Goal: Task Accomplishment & Management: Complete application form

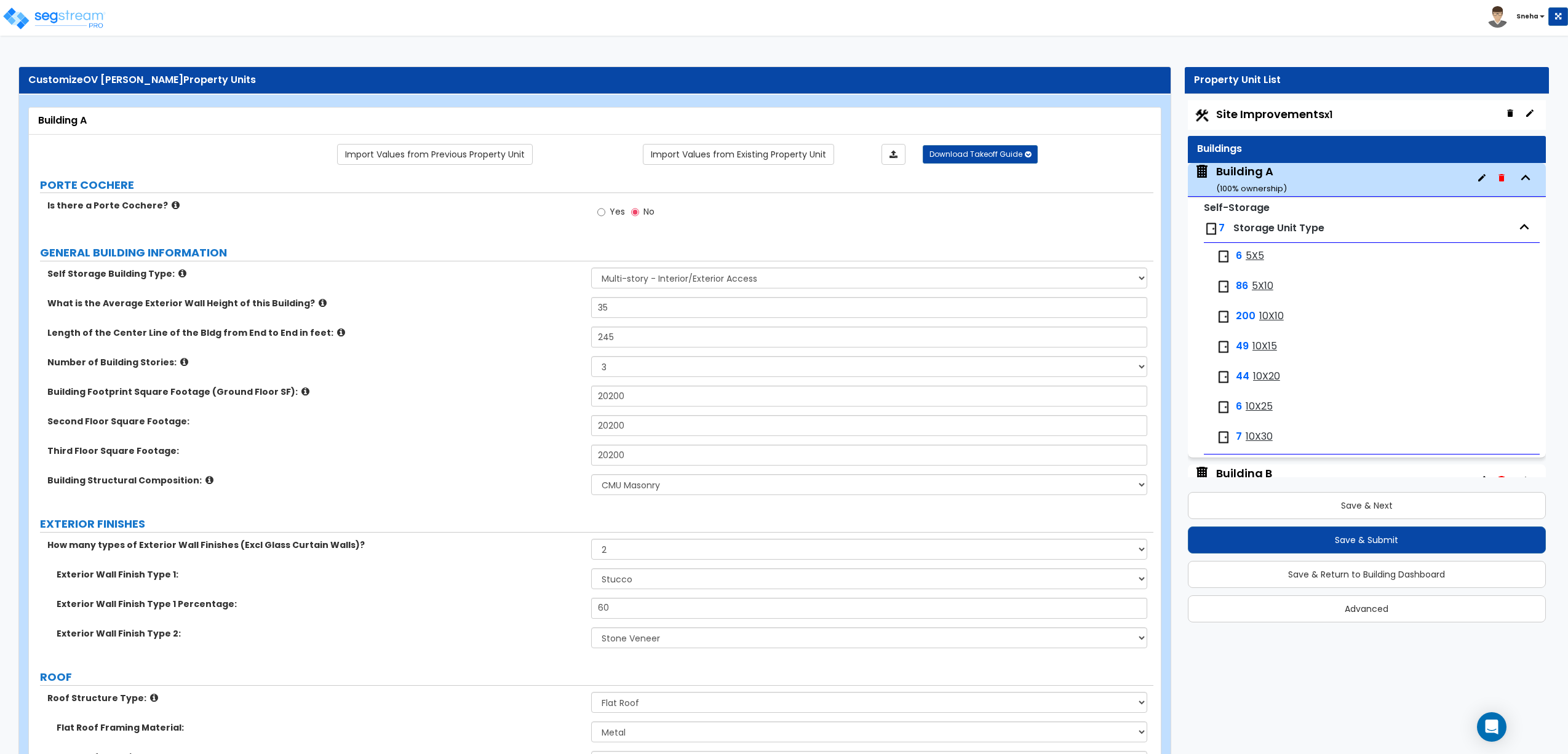
select select "2"
select select "3"
select select "6"
select select "2"
select select "7"
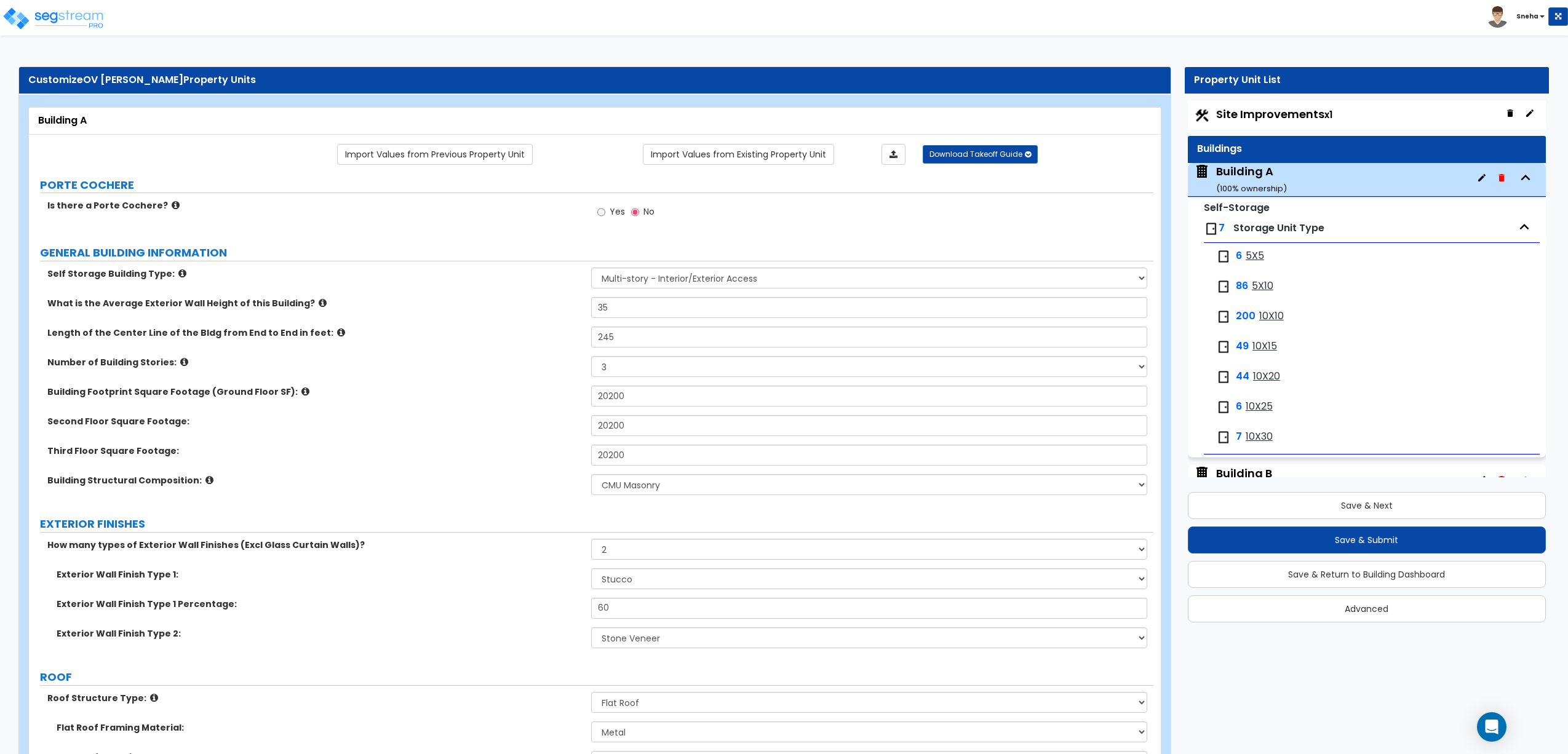
select select "3"
select select "2"
select select "1"
select select "2"
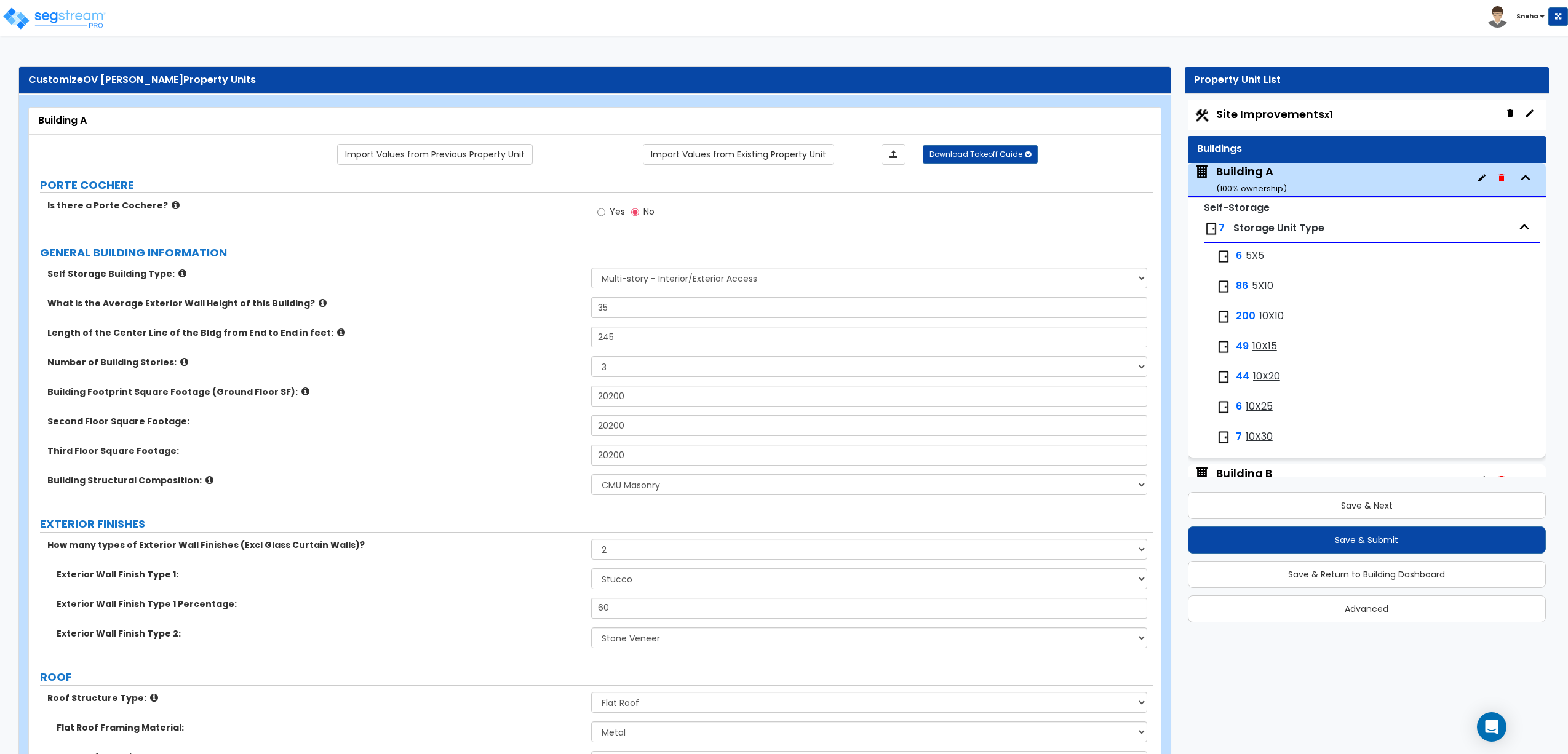
select select "2"
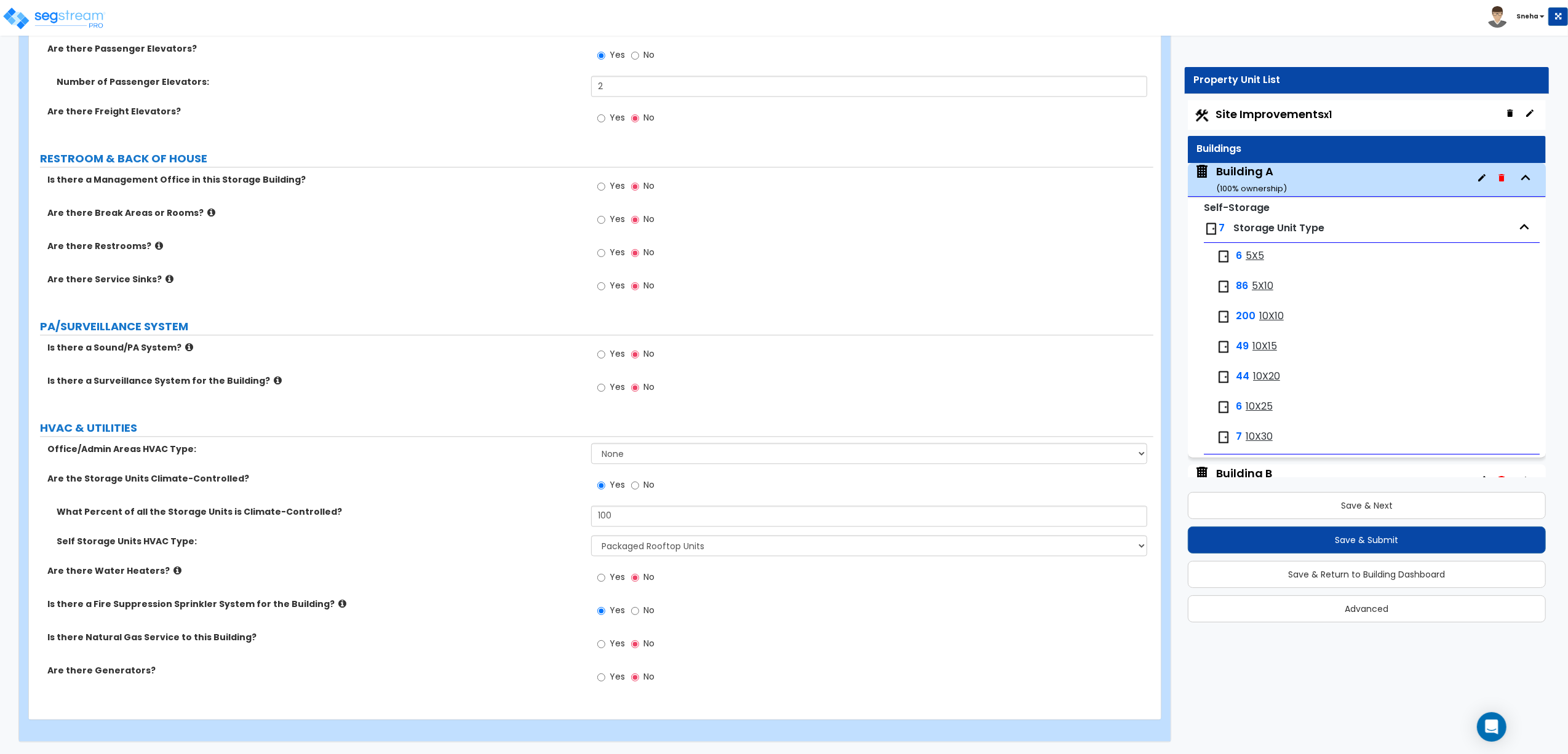
scroll to position [5, 0]
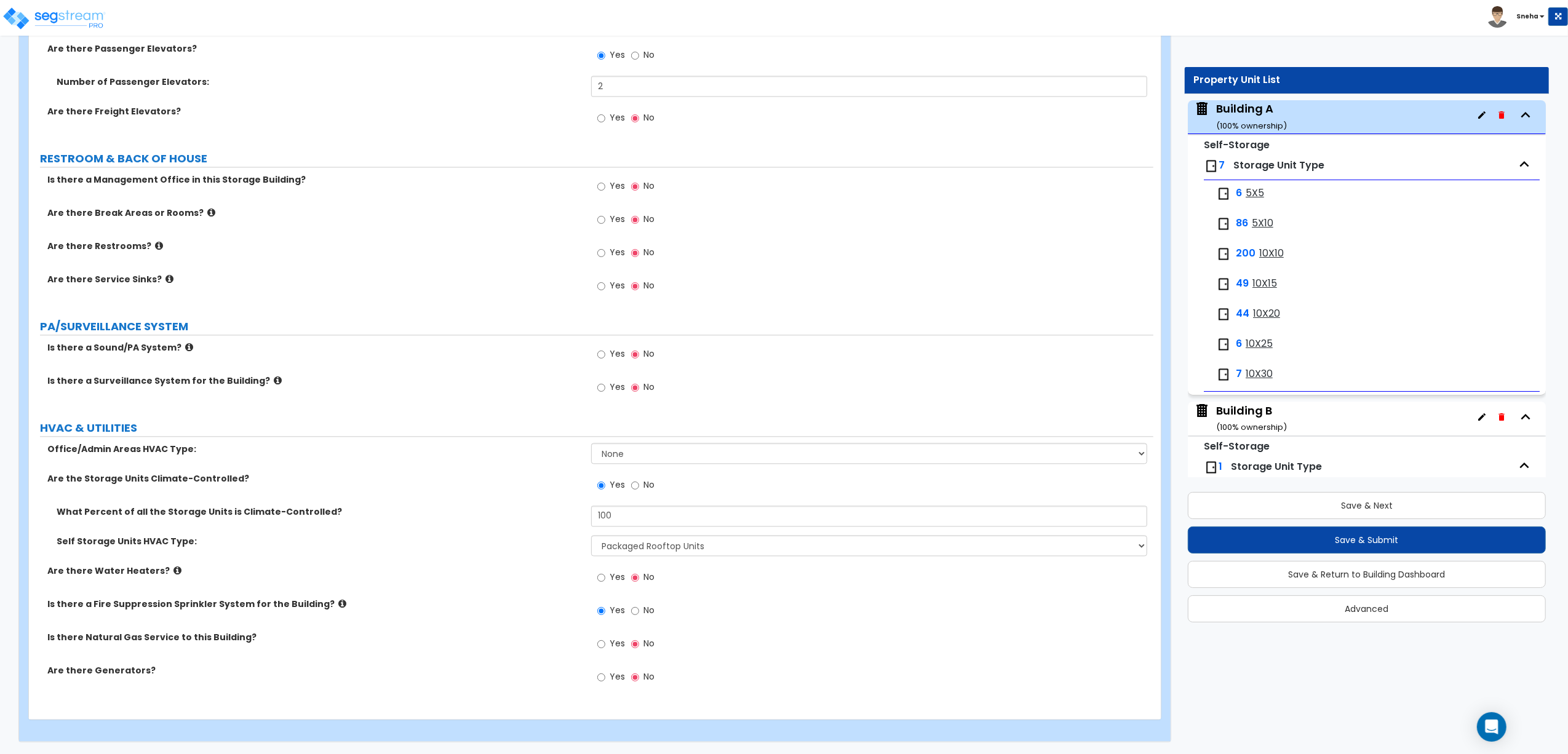
click at [626, 387] on div "Yes No" at bounding box center [626, 389] width 70 height 28
click at [611, 387] on span "Yes" at bounding box center [617, 387] width 15 height 12
click at [606, 387] on input "Yes" at bounding box center [601, 388] width 8 height 13
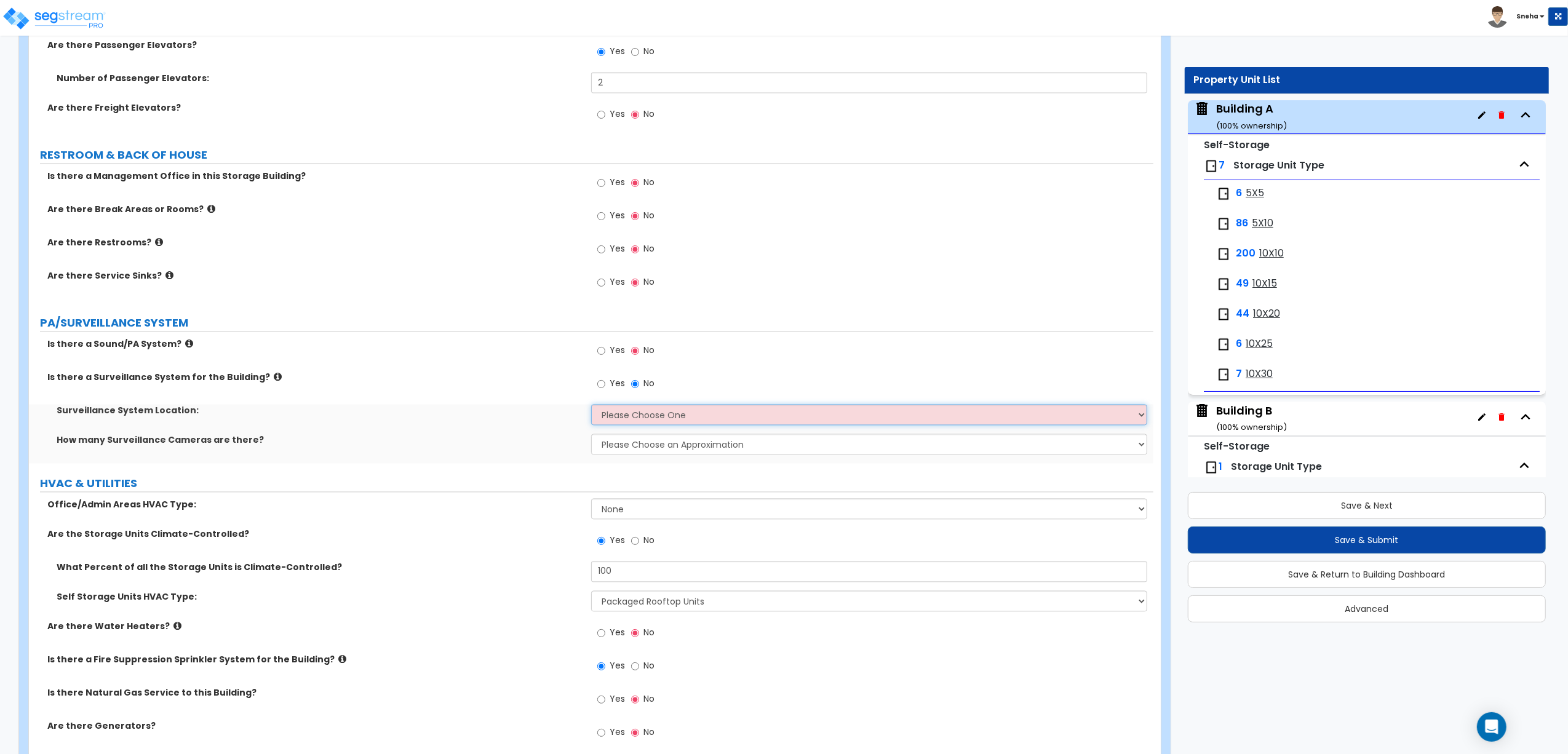
click at [626, 416] on select "Please Choose One Inside the Building Outside the Building Both Inside & Outside" at bounding box center [869, 414] width 556 height 21
select select "3"
click at [592, 408] on select "Please Choose One Inside the Building Outside the Building Both Inside & Outside" at bounding box center [869, 414] width 556 height 21
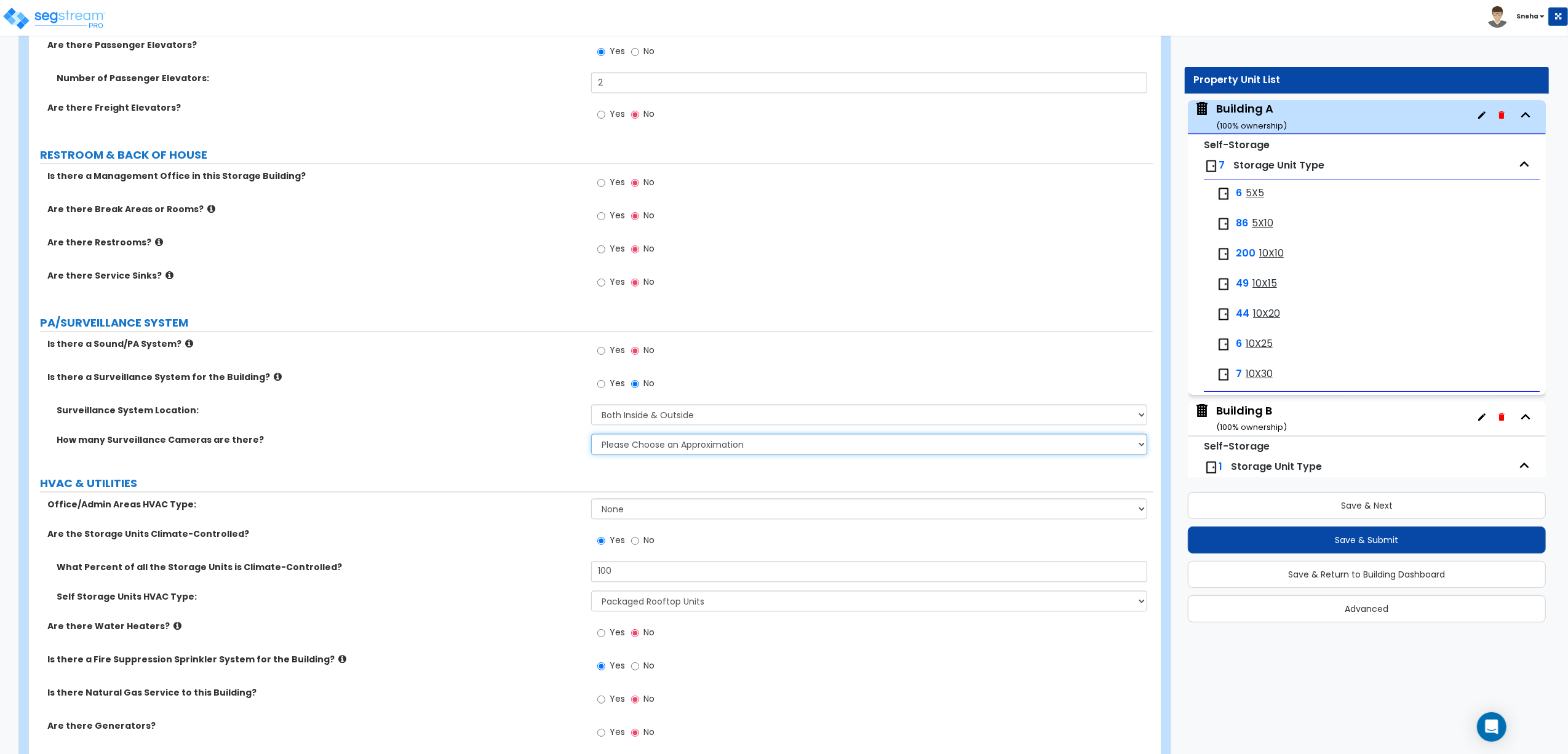
click at [624, 451] on select "Please Choose an Approximation Barely Noticed Any Noticed a Couple Frequently S…" at bounding box center [869, 444] width 556 height 21
select select "2"
click at [592, 437] on select "Please Choose an Approximation Barely Noticed Any Noticed a Couple Frequently S…" at bounding box center [869, 444] width 556 height 21
click at [538, 444] on label "How many Surveillance Cameras are there?" at bounding box center [319, 440] width 525 height 12
click at [402, 422] on div "Surveillance System Location: Please Choose One Inside the Building Outside the…" at bounding box center [592, 418] width 1125 height 29
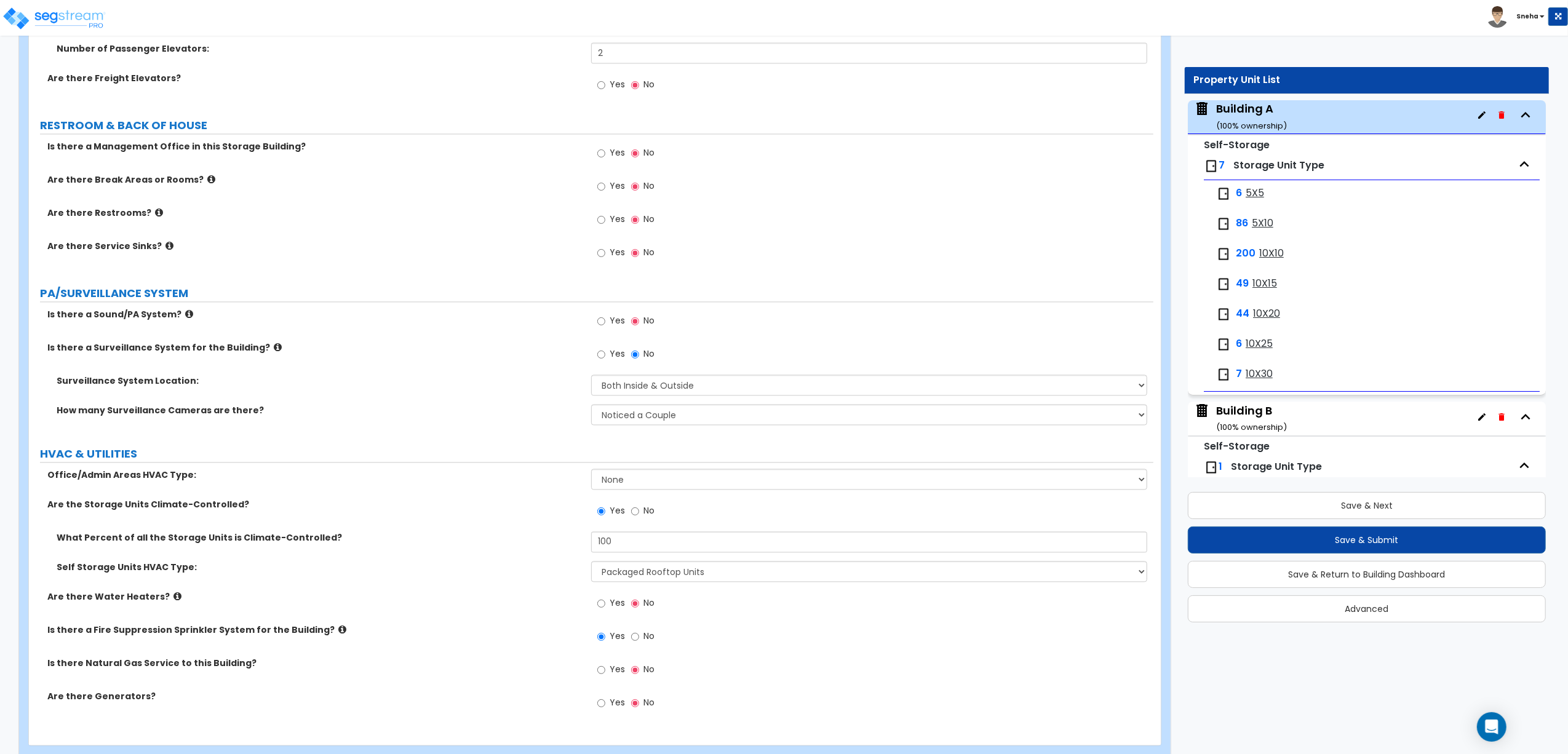
scroll to position [2492, 0]
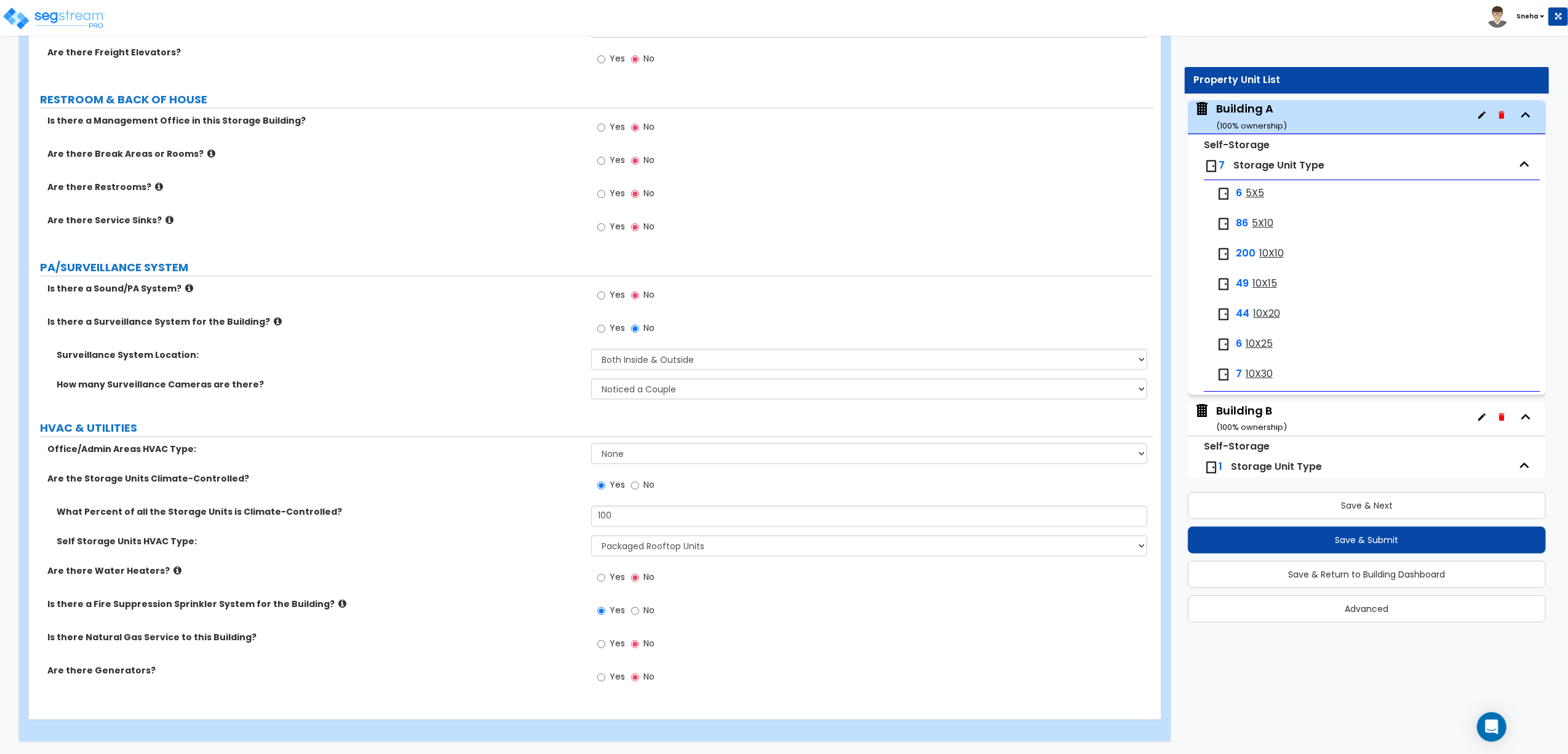
click at [1027, 675] on div "Yes No" at bounding box center [873, 680] width 562 height 33
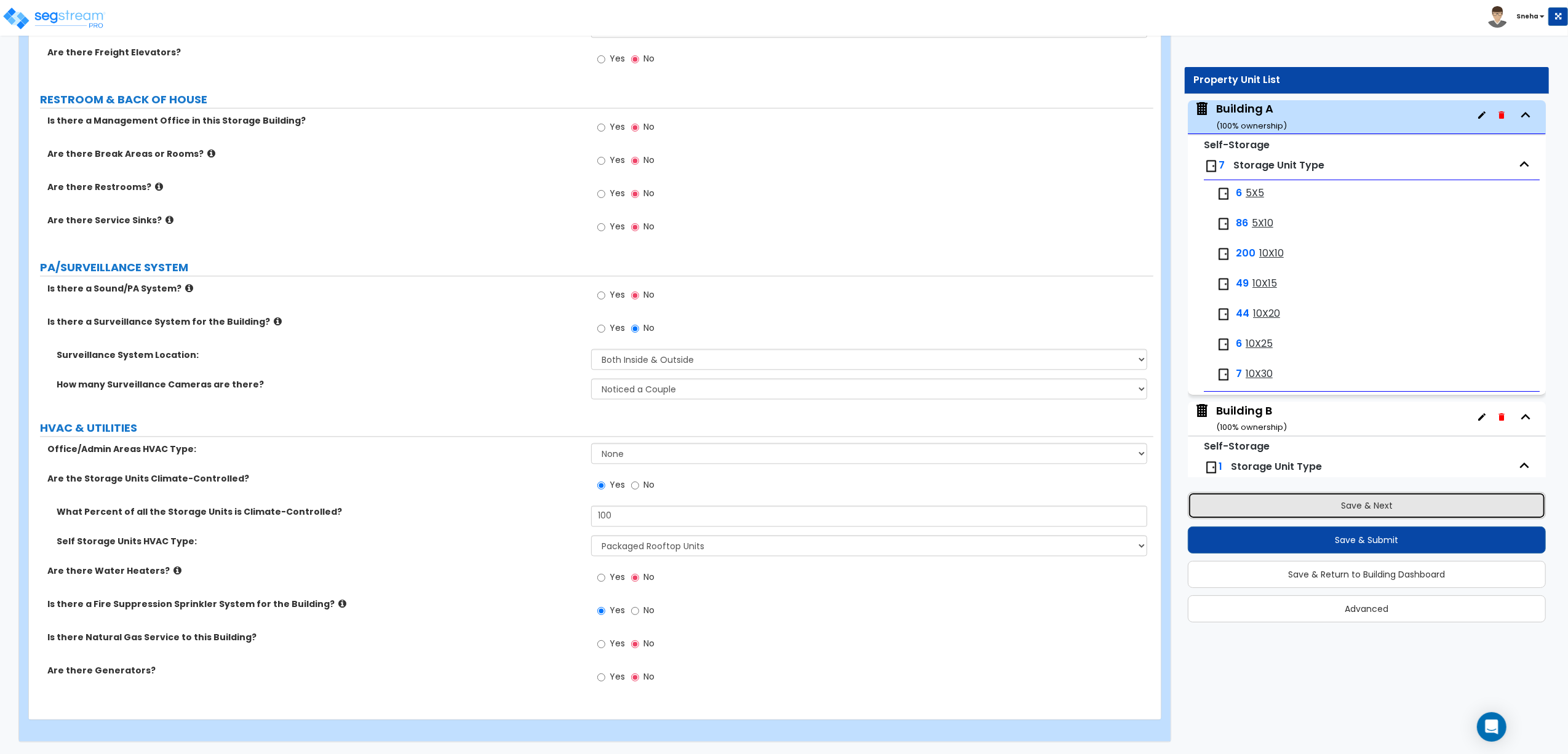
click at [1359, 507] on button "Save & Next" at bounding box center [1367, 506] width 359 height 27
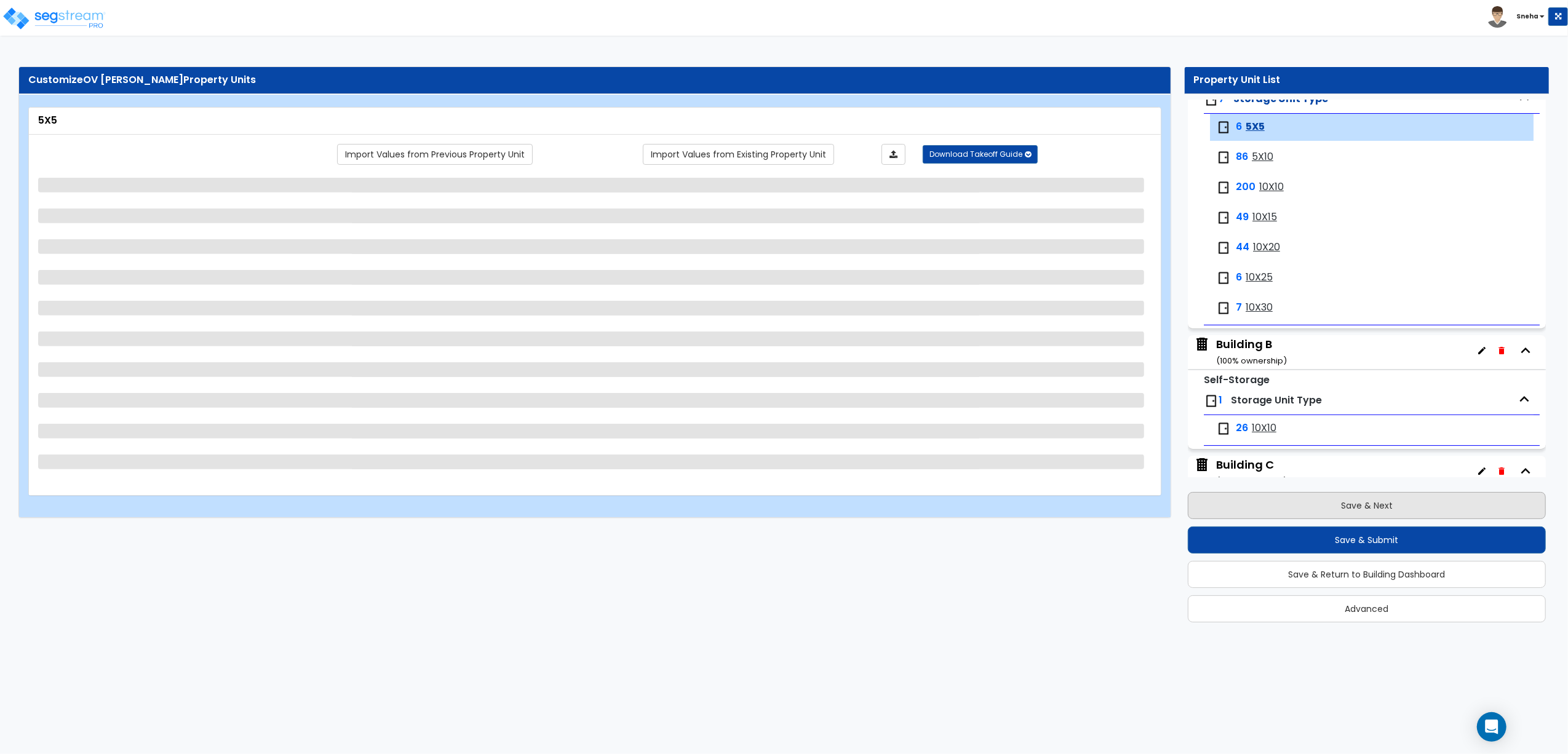
scroll to position [143, 0]
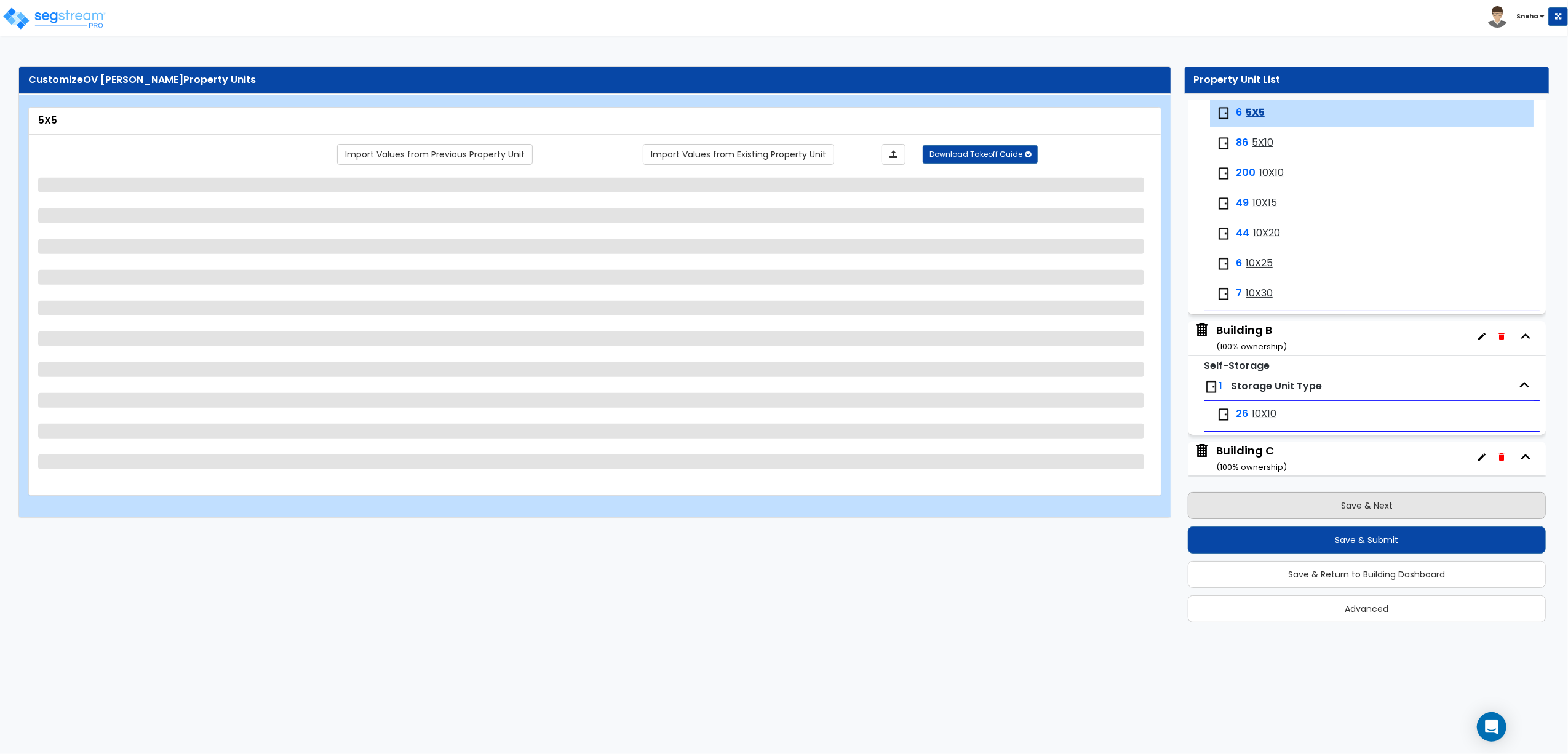
select select "2"
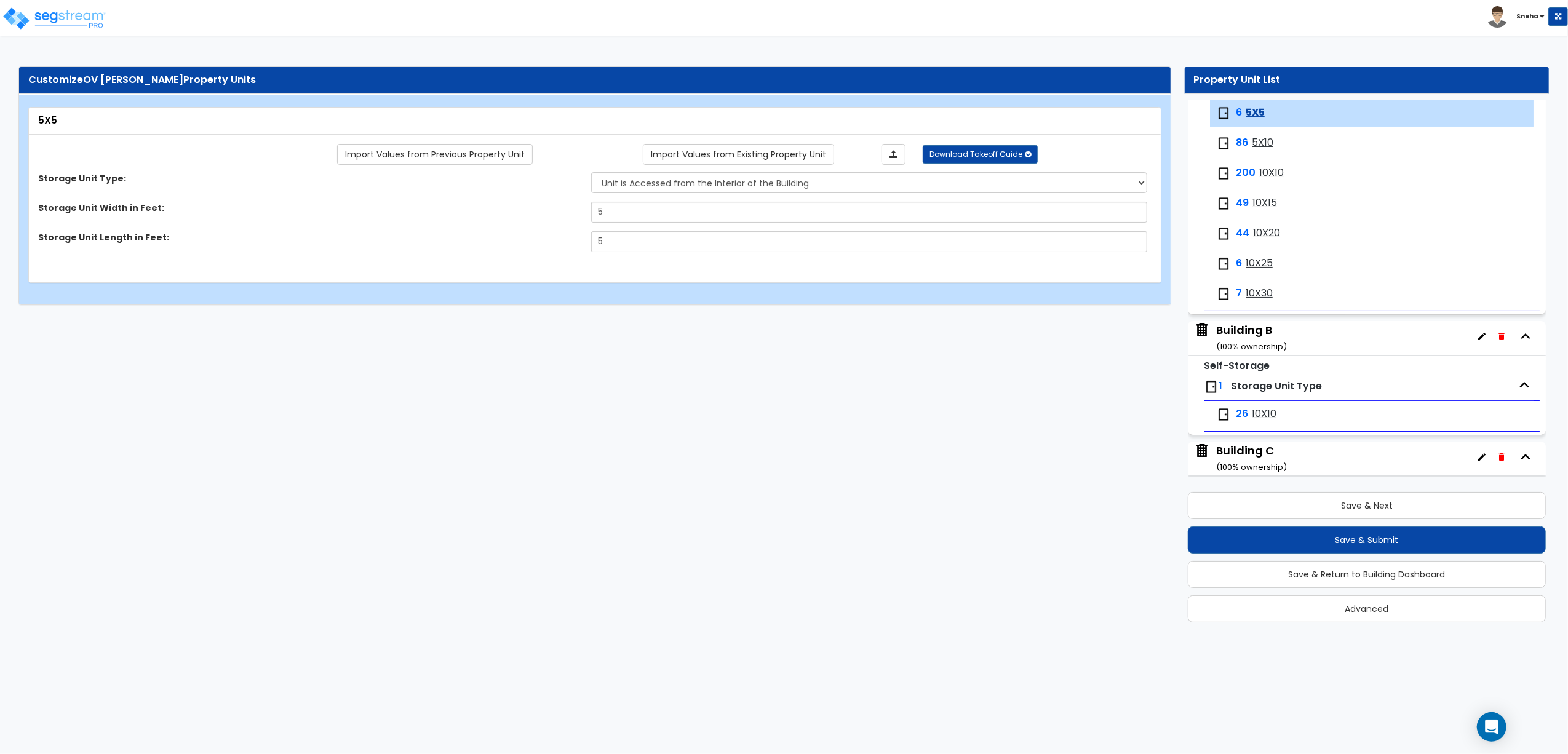
click at [636, 317] on html "Toggle navigation Sneha x" at bounding box center [784, 159] width 1568 height 317
click at [1398, 579] on button "Save & Return to Building Dashboard" at bounding box center [1367, 575] width 359 height 27
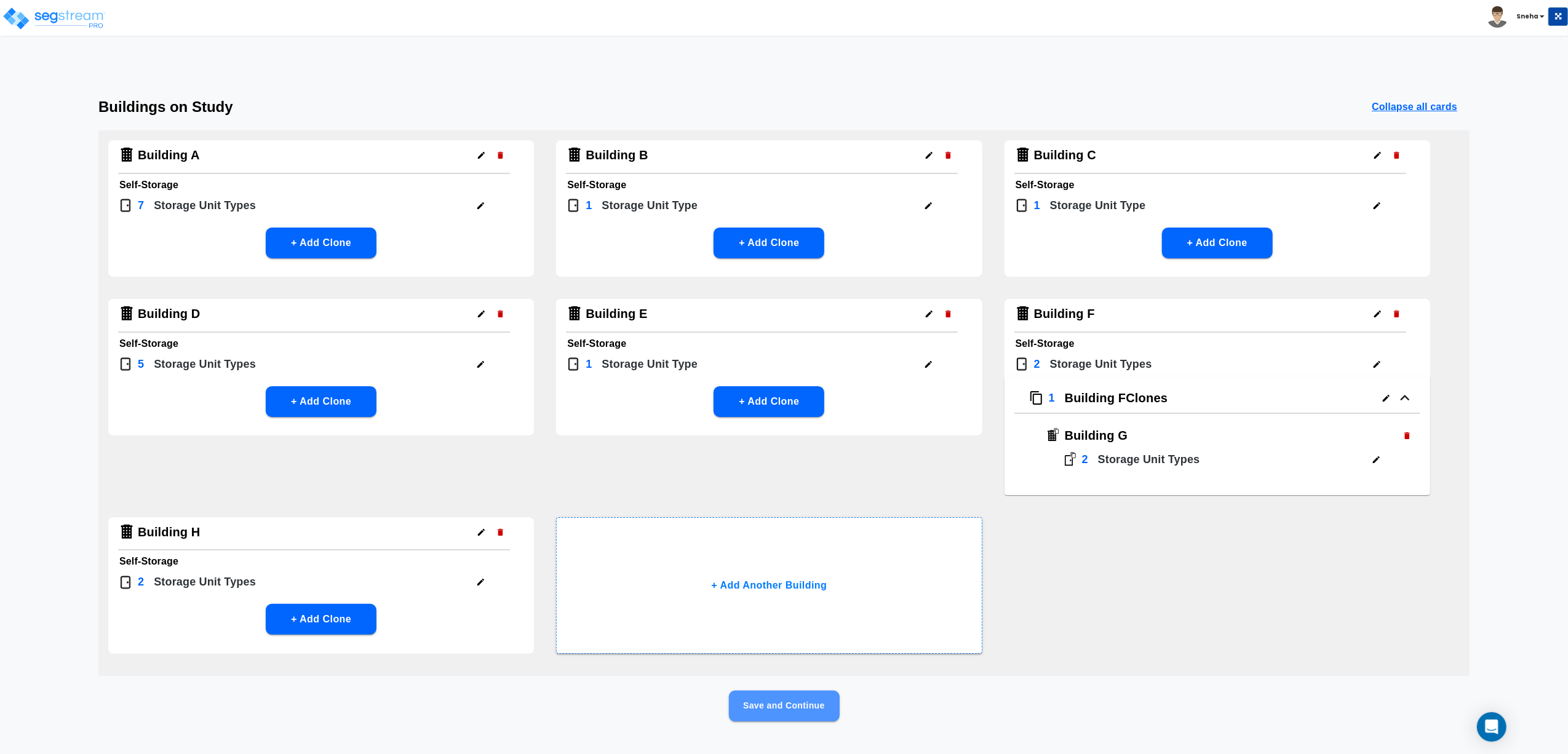
click at [817, 700] on button "Save and Continue" at bounding box center [784, 706] width 110 height 31
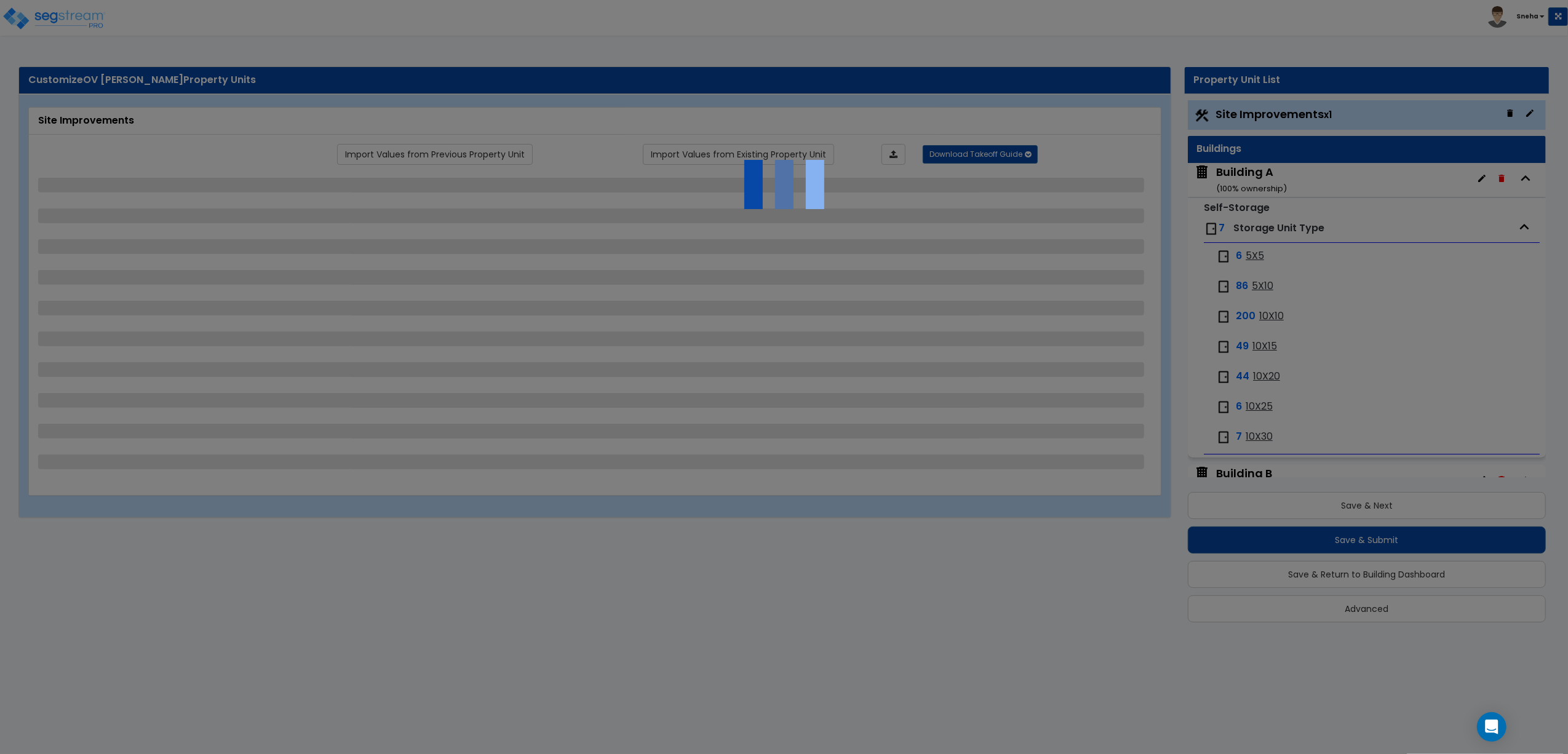
scroll to position [0, 0]
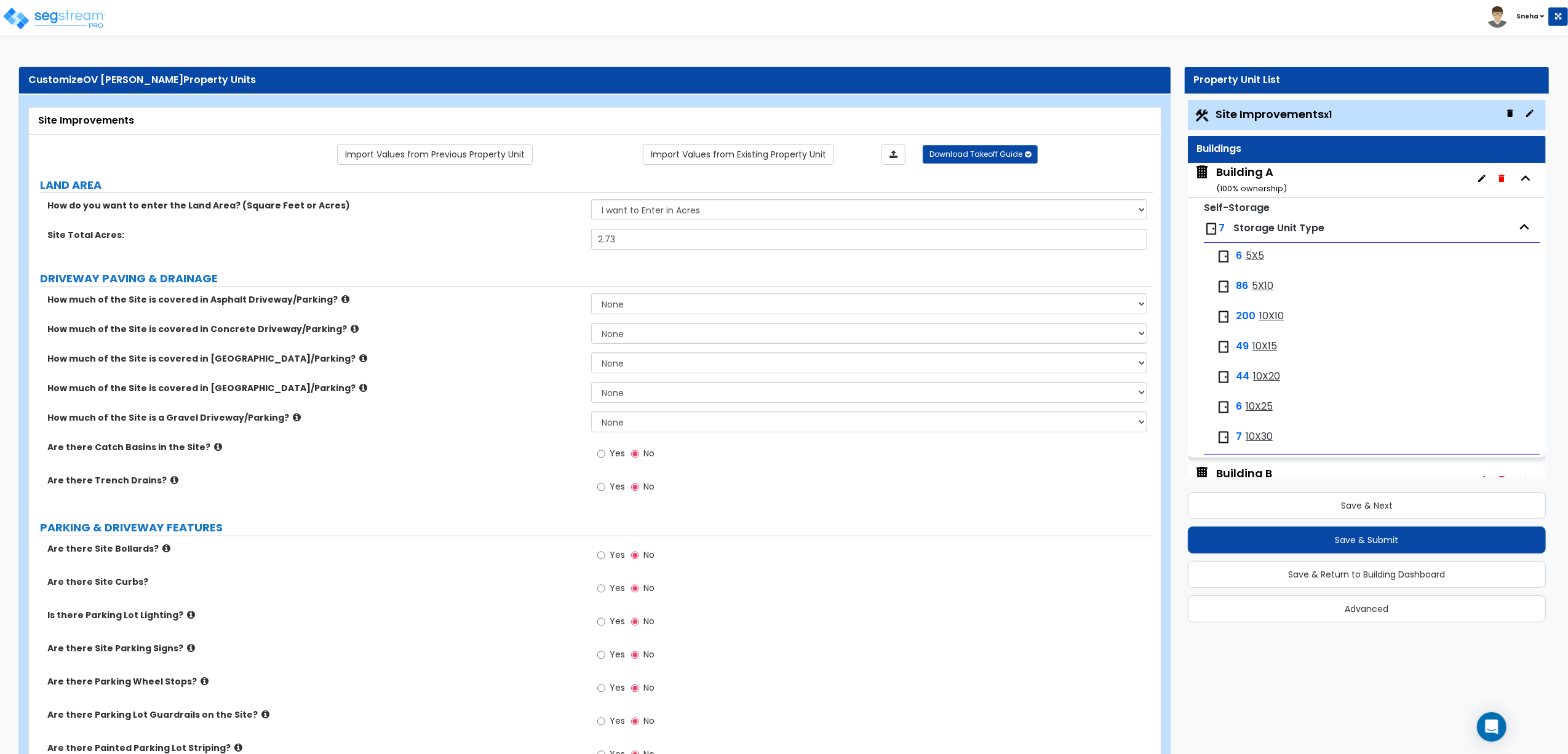
click at [1251, 183] on small "( 100 % ownership)" at bounding box center [1251, 189] width 71 height 11
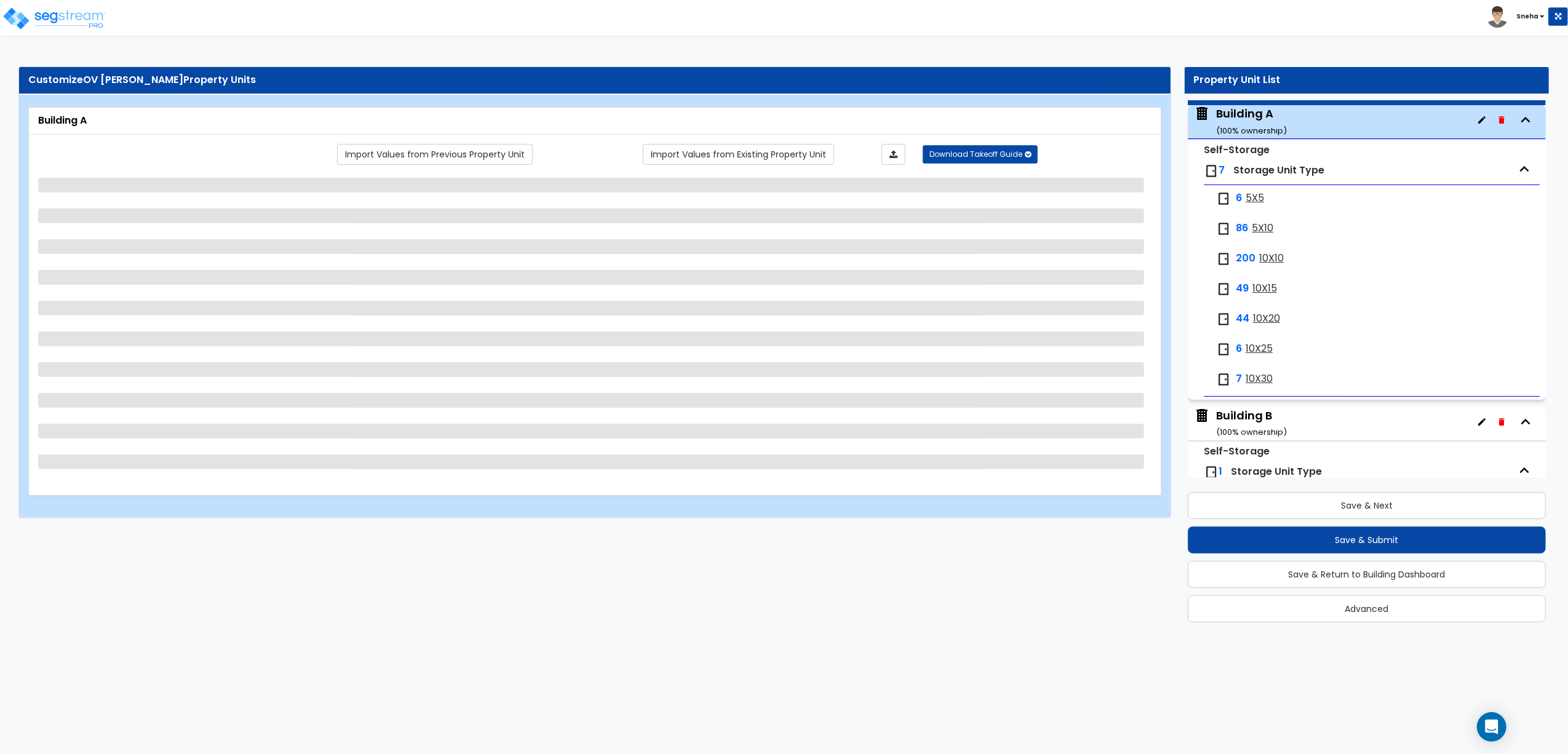
scroll to position [63, 0]
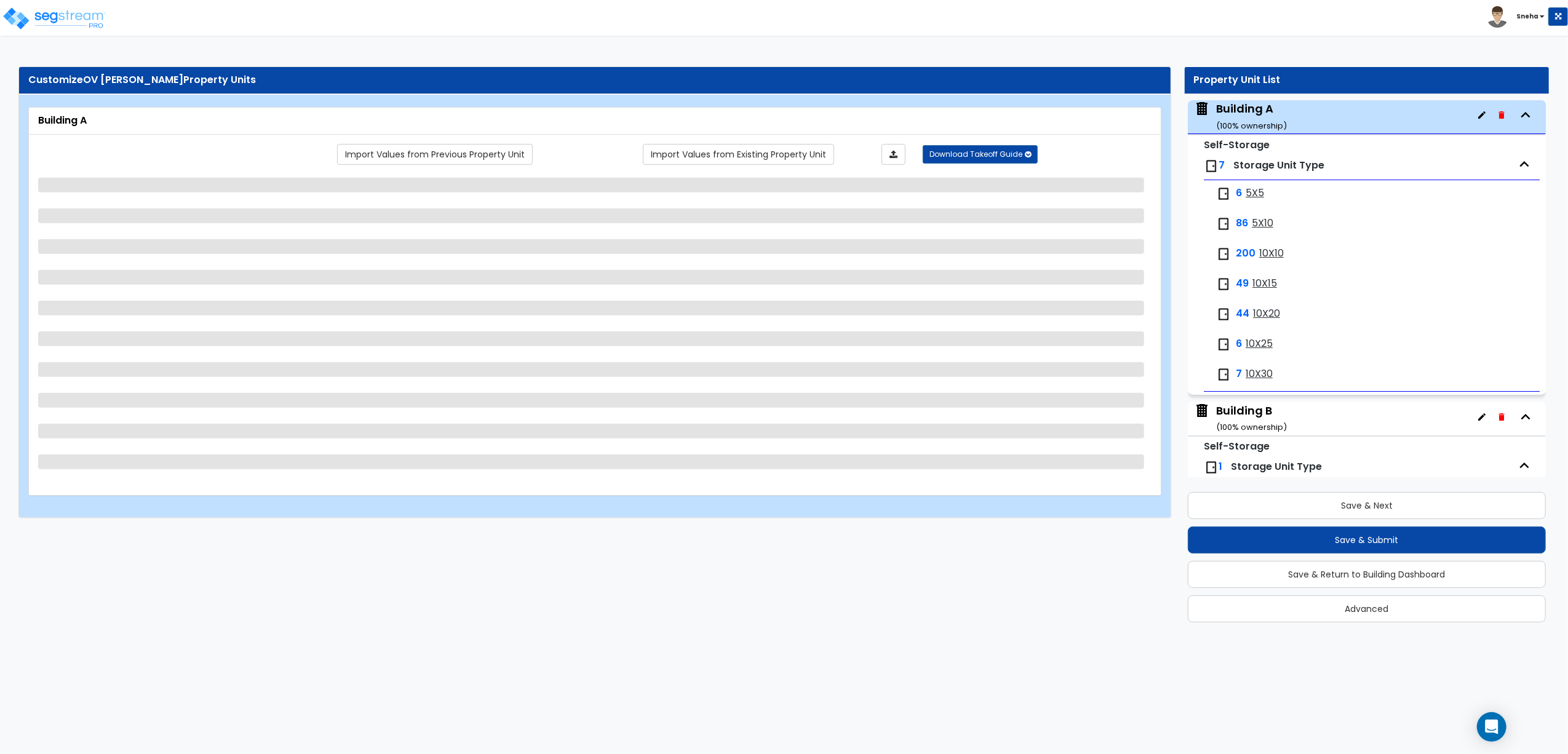
click at [1250, 195] on span "5X5" at bounding box center [1255, 193] width 19 height 14
click at [1251, 197] on span "5X5" at bounding box center [1255, 193] width 19 height 14
drag, startPoint x: 1258, startPoint y: 225, endPoint x: 1271, endPoint y: 306, distance: 82.0
click at [1258, 226] on span "5X10" at bounding box center [1262, 224] width 22 height 14
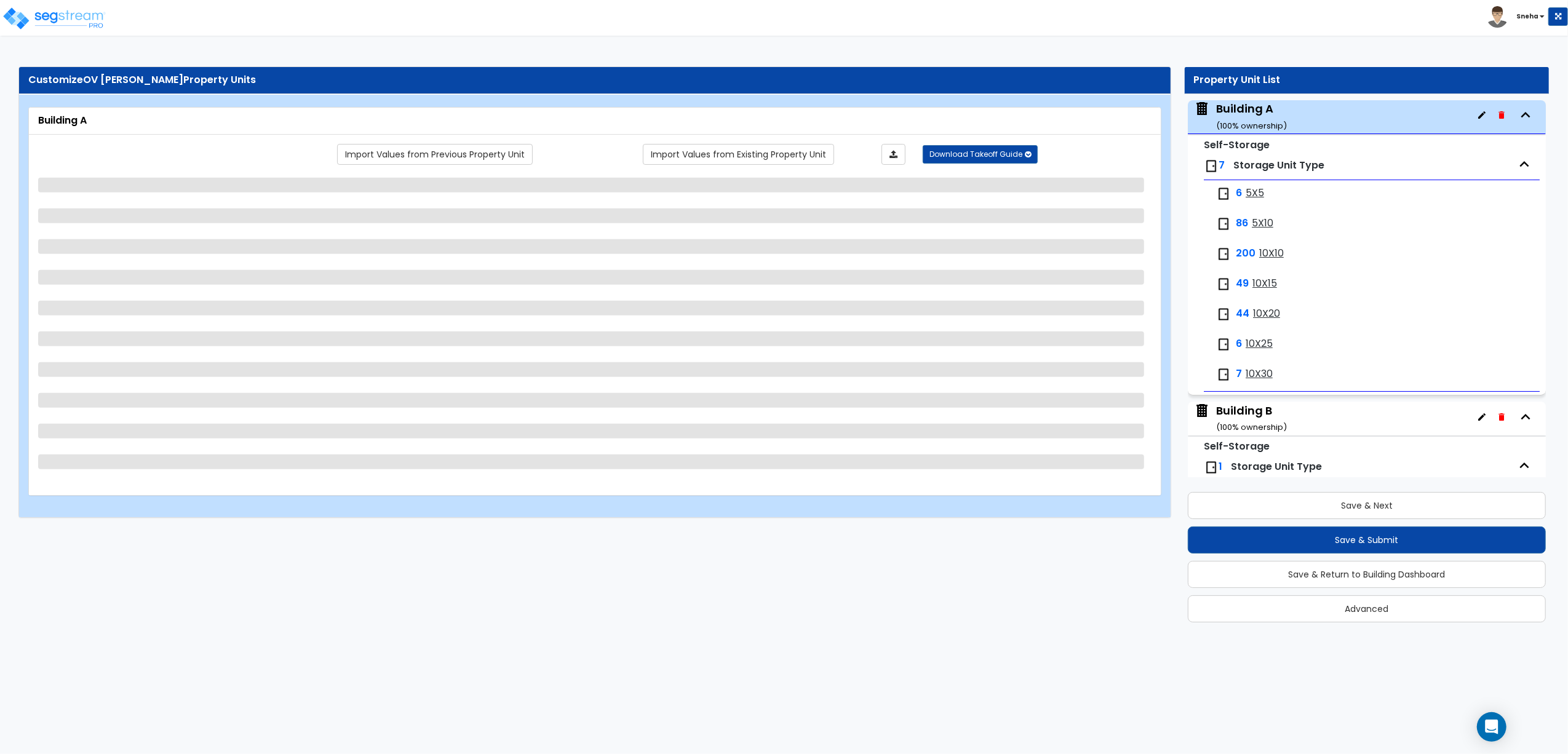
click at [1258, 414] on div "Building B ( 100 % ownership)" at bounding box center [1251, 418] width 71 height 31
click at [1254, 414] on div "Building B ( 100 % ownership)" at bounding box center [1251, 418] width 71 height 31
drag, startPoint x: 1254, startPoint y: 414, endPoint x: 1249, endPoint y: 409, distance: 7.1
click at [1251, 412] on div "Building B ( 100 % ownership)" at bounding box center [1251, 418] width 71 height 31
drag, startPoint x: 1243, startPoint y: 223, endPoint x: 1242, endPoint y: 215, distance: 8.1
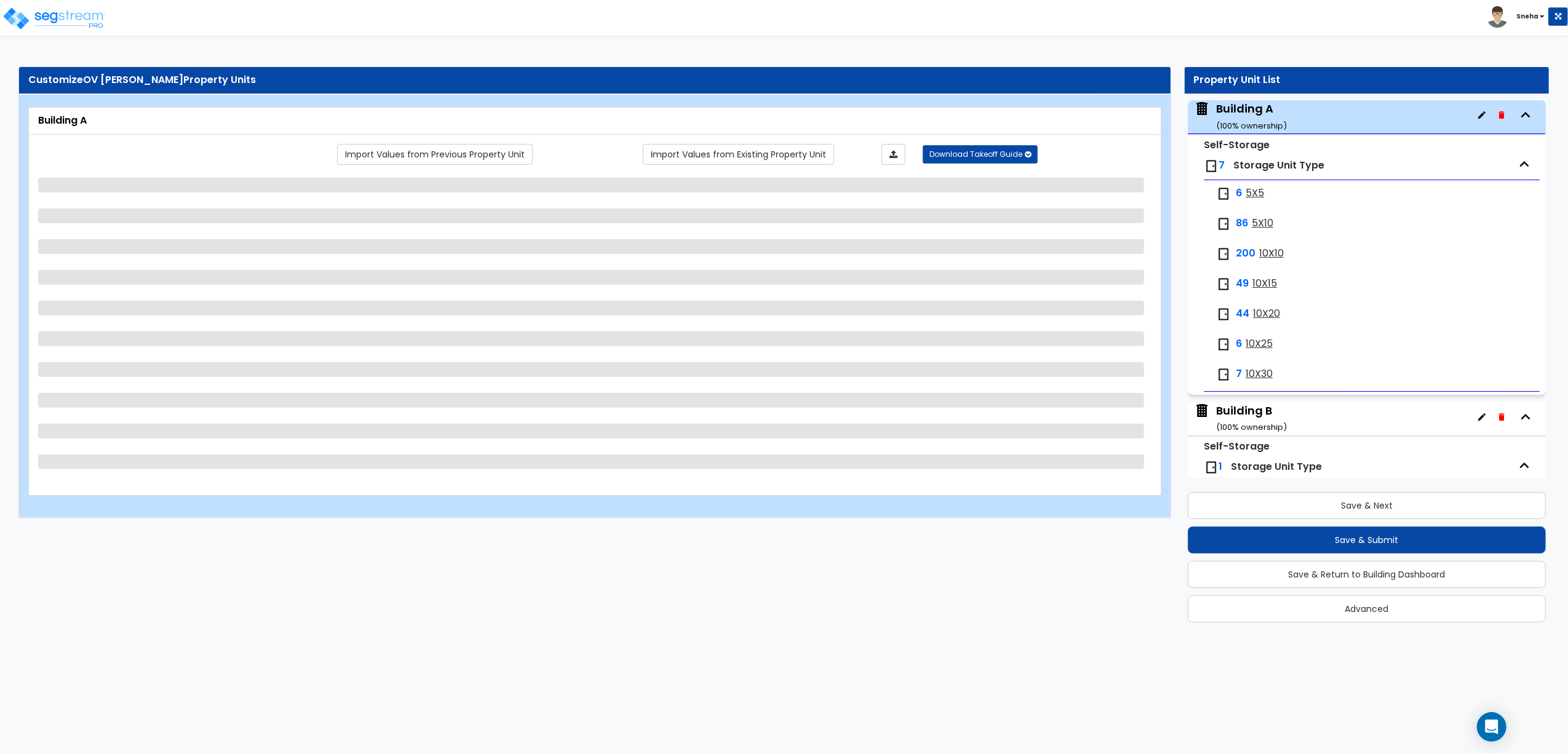
click at [1243, 222] on span "86" at bounding box center [1242, 224] width 12 height 14
click at [1259, 224] on span "5X10" at bounding box center [1262, 224] width 22 height 14
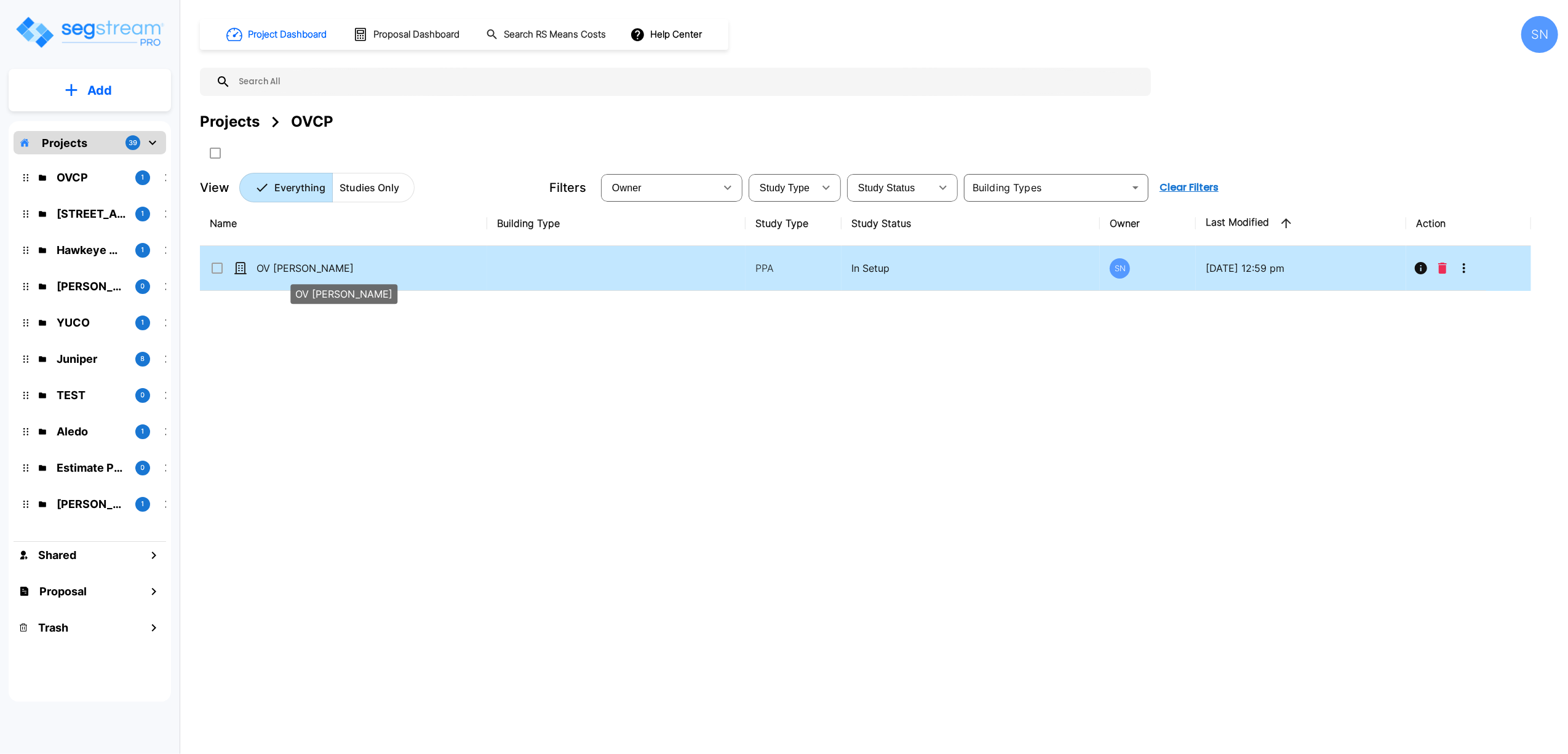
click at [280, 270] on p "OV [PERSON_NAME]" at bounding box center [318, 268] width 123 height 15
checkbox input "true"
click at [280, 270] on p "OV [PERSON_NAME]" at bounding box center [318, 268] width 123 height 15
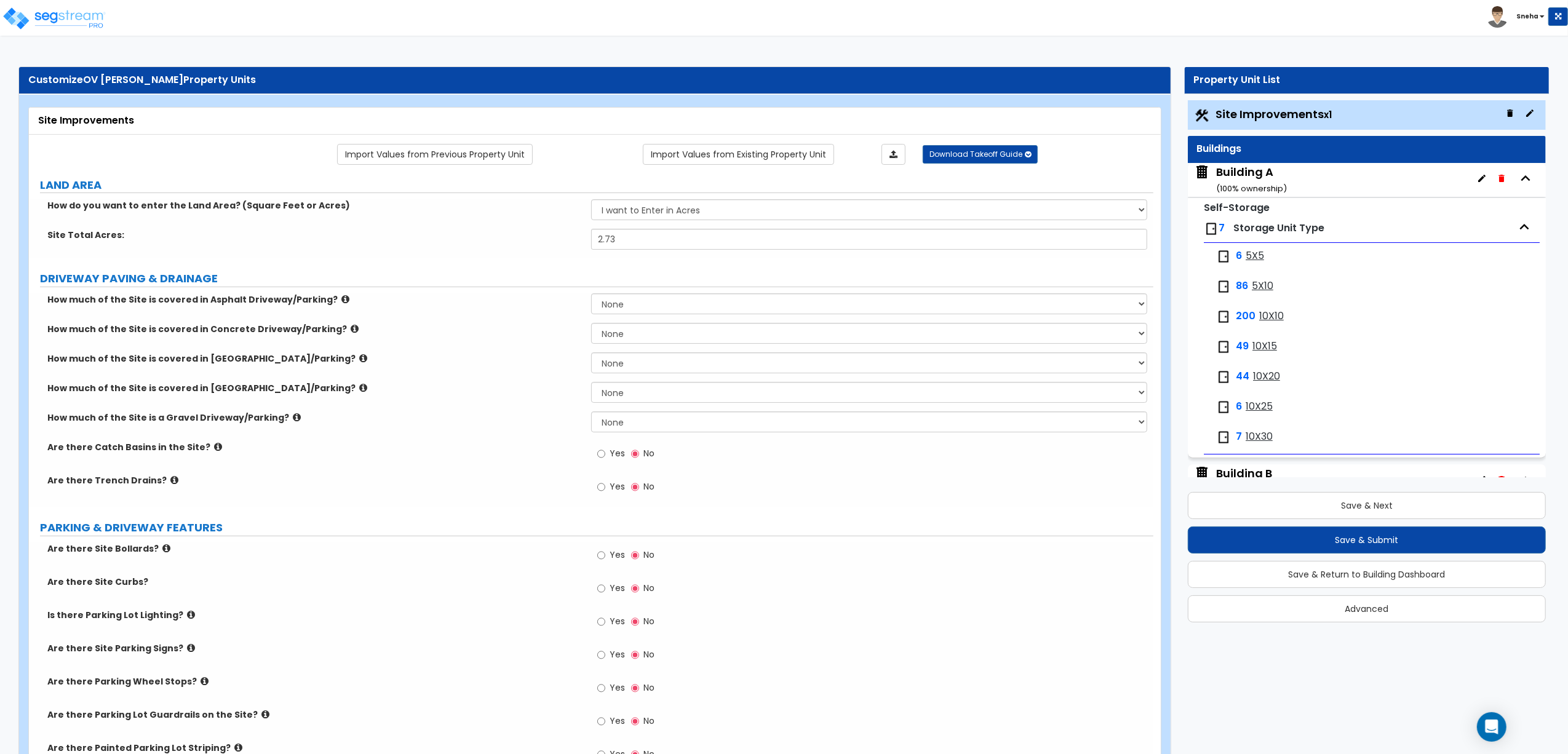
click at [1241, 170] on div "Building A ( 100 % ownership)" at bounding box center [1251, 179] width 71 height 31
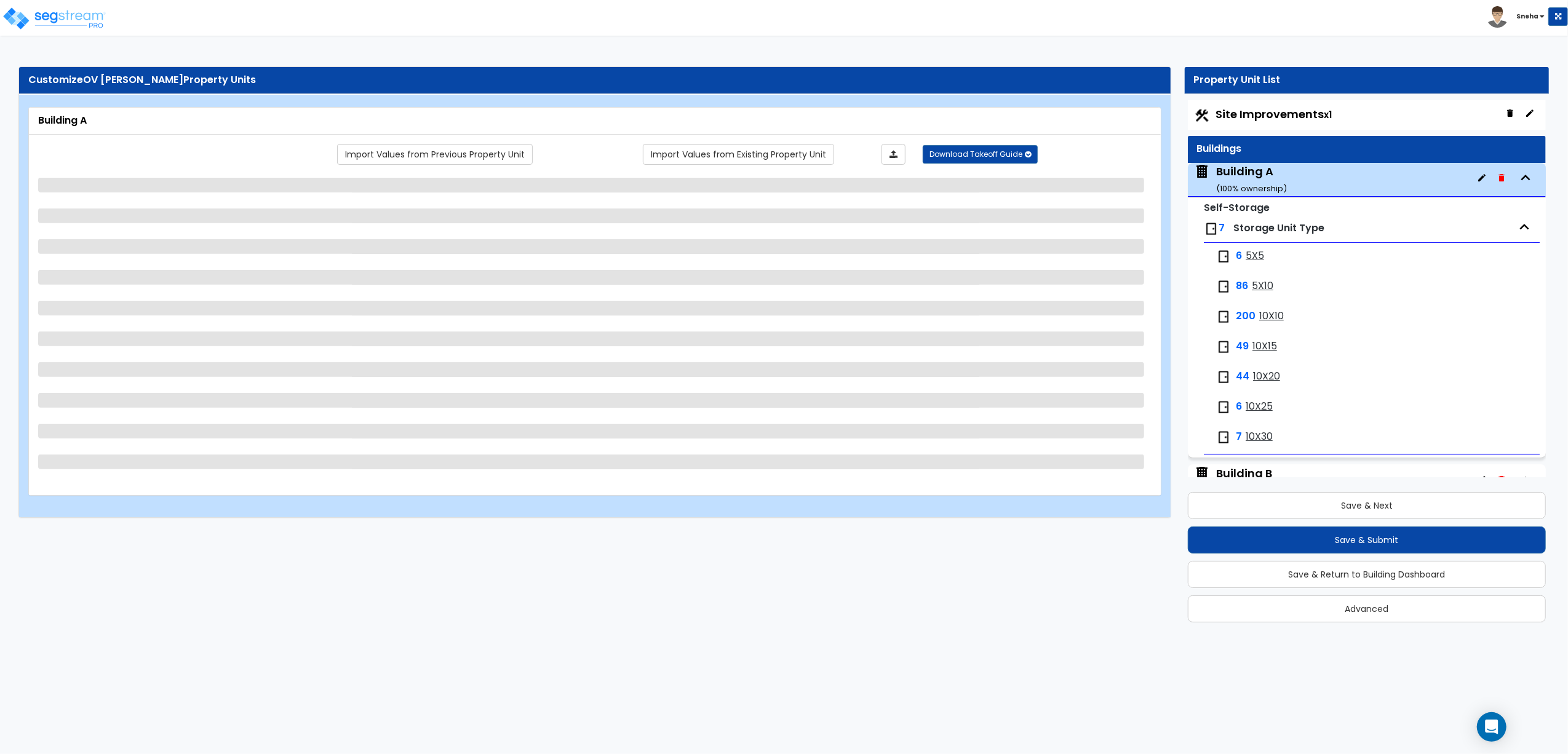
scroll to position [63, 0]
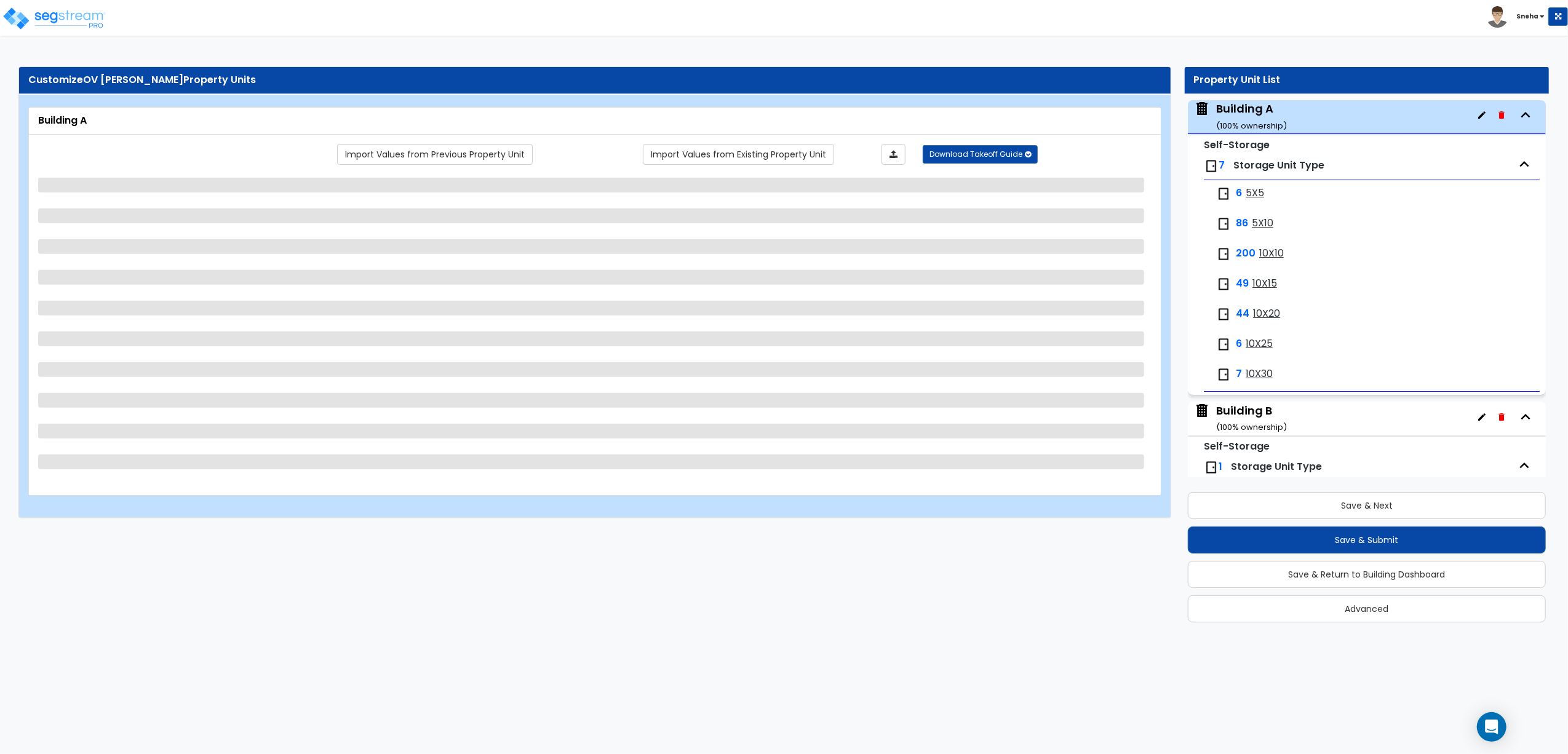
select select "2"
select select "3"
select select "6"
select select "2"
select select "7"
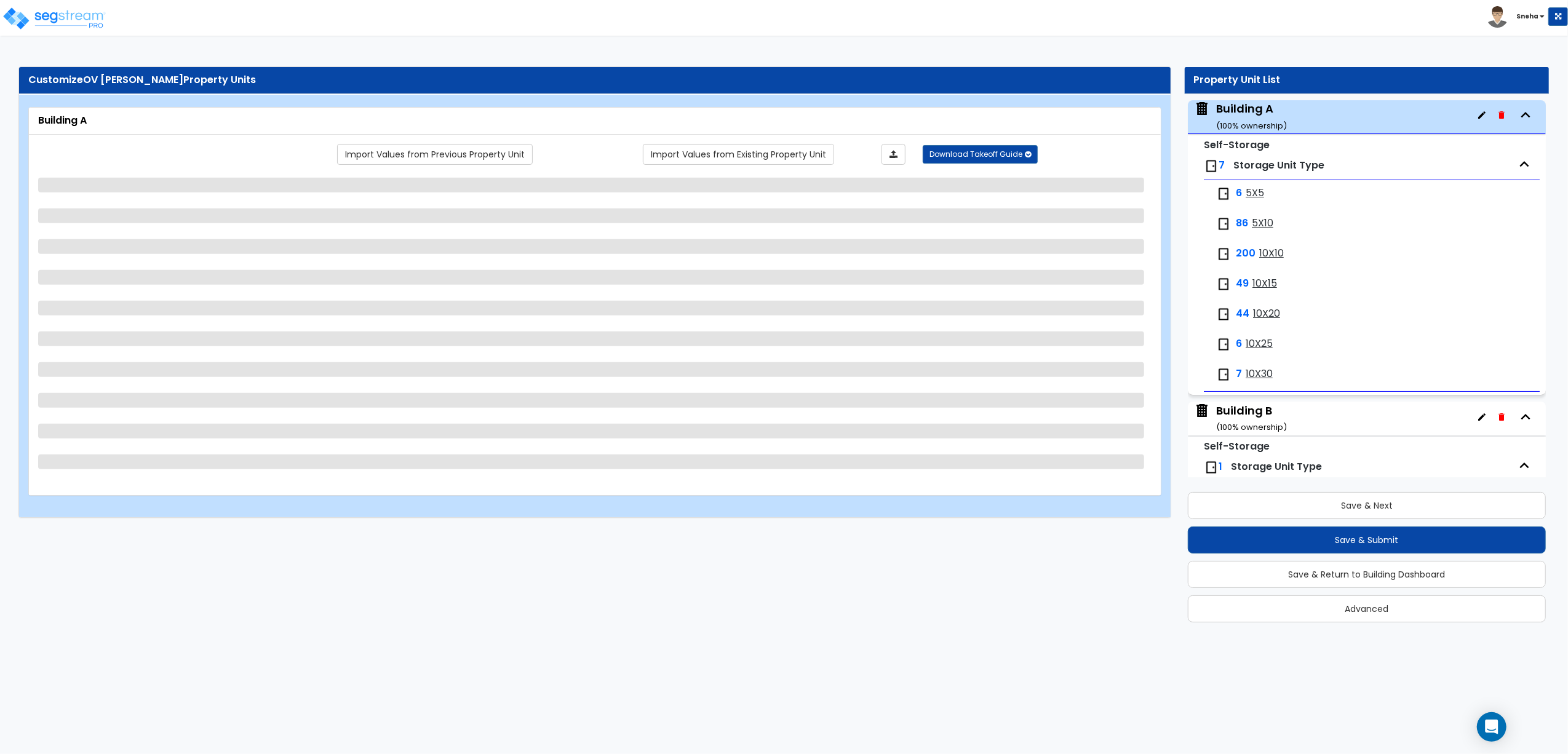
select select "3"
select select "2"
select select "1"
select select "2"
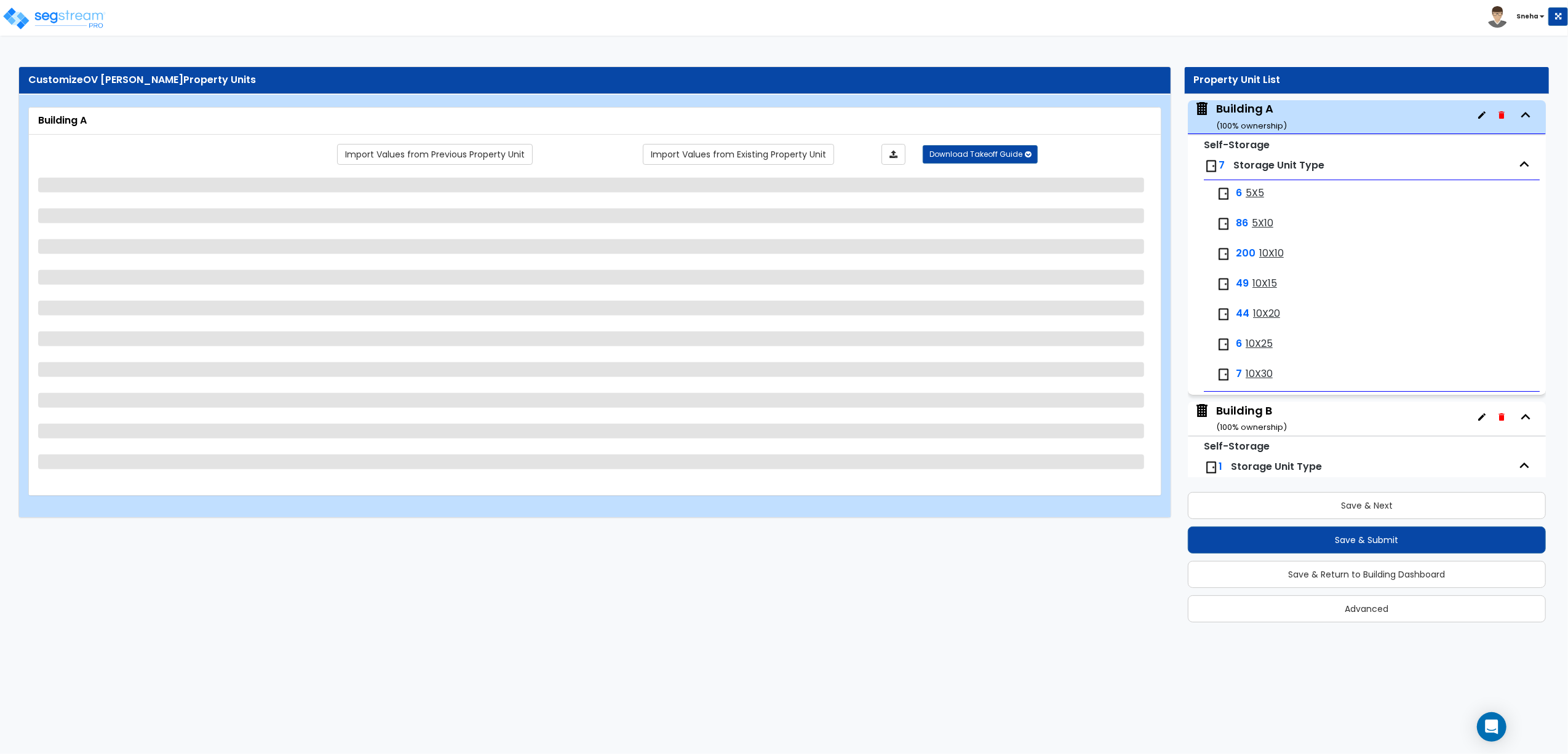
select select "3"
select select "2"
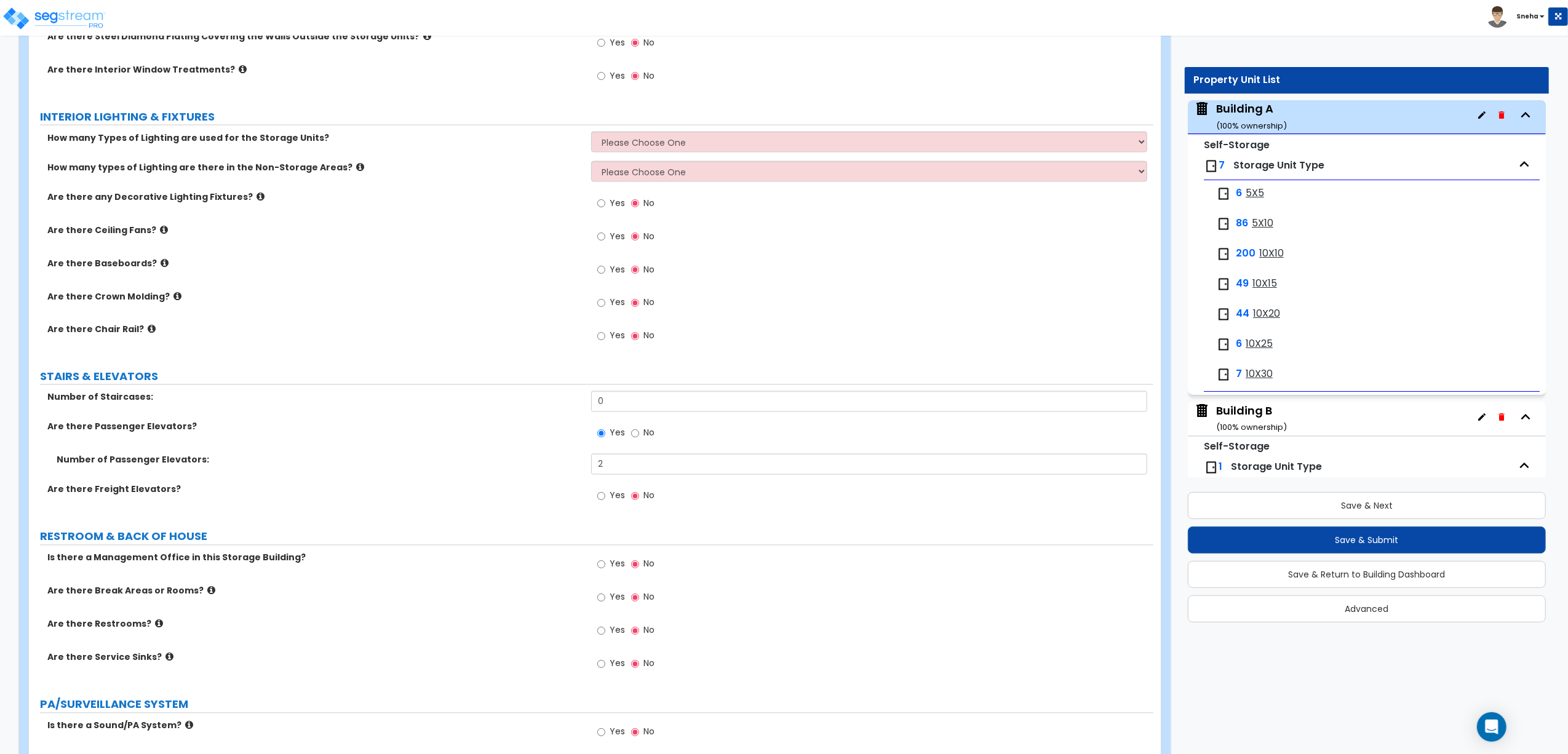
scroll to position [2492, 0]
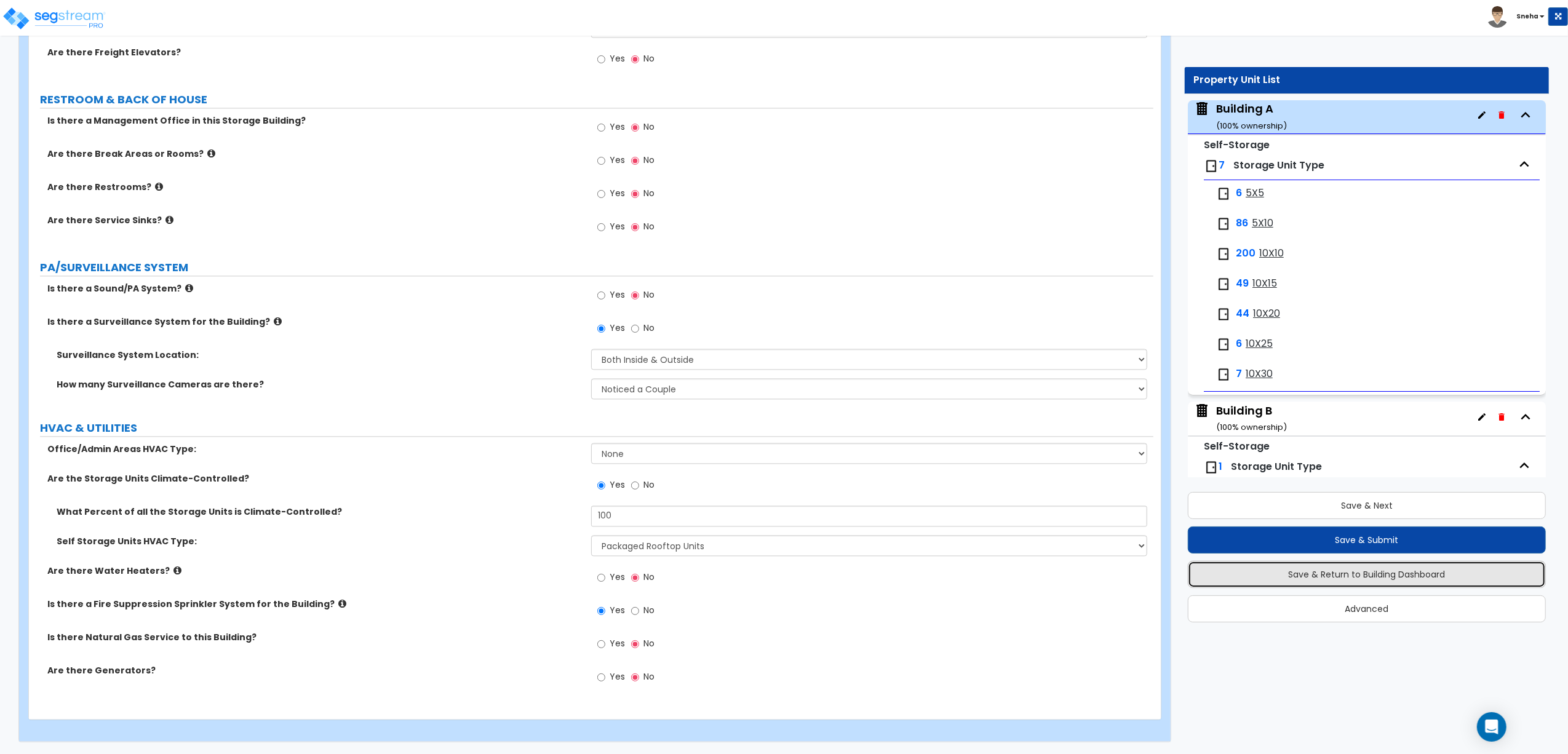
click at [1370, 579] on button "Save & Return to Building Dashboard" at bounding box center [1367, 575] width 359 height 27
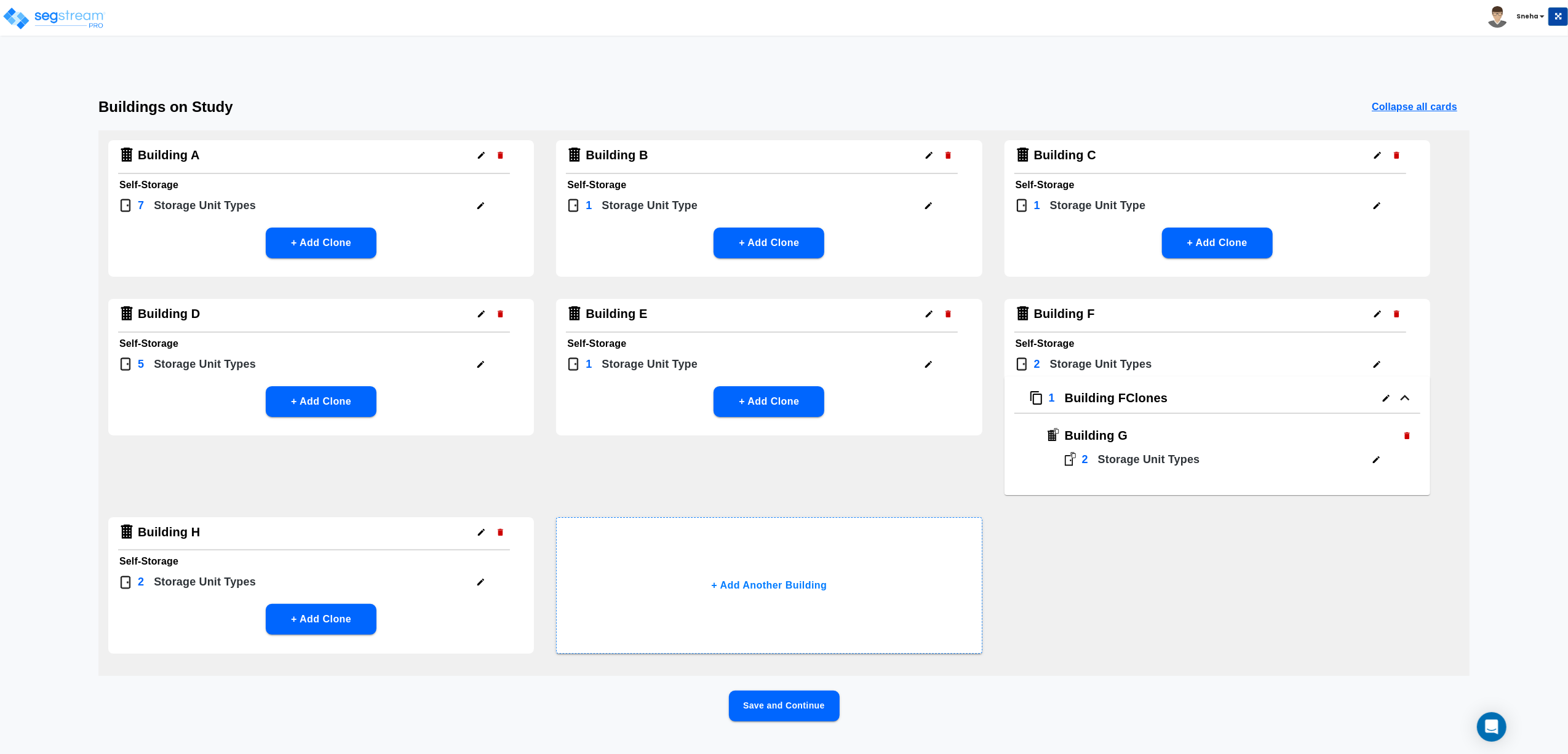
click at [1211, 645] on div "Building A Self-Storage 7 Storage Unit Type s + Add Clone Building B Self-Stora…" at bounding box center [783, 403] width 1371 height 545
